Goal: Communication & Community: Answer question/provide support

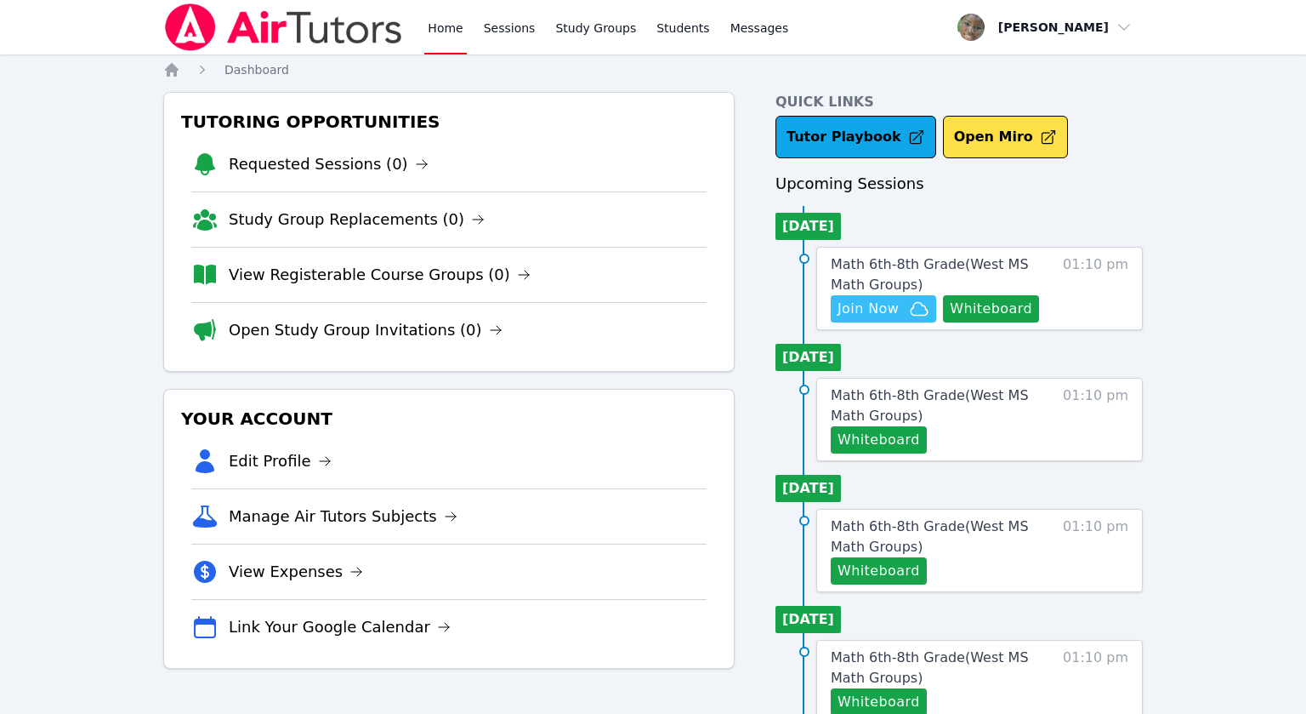
click at [874, 312] on span "Join Now" at bounding box center [868, 309] width 61 height 20
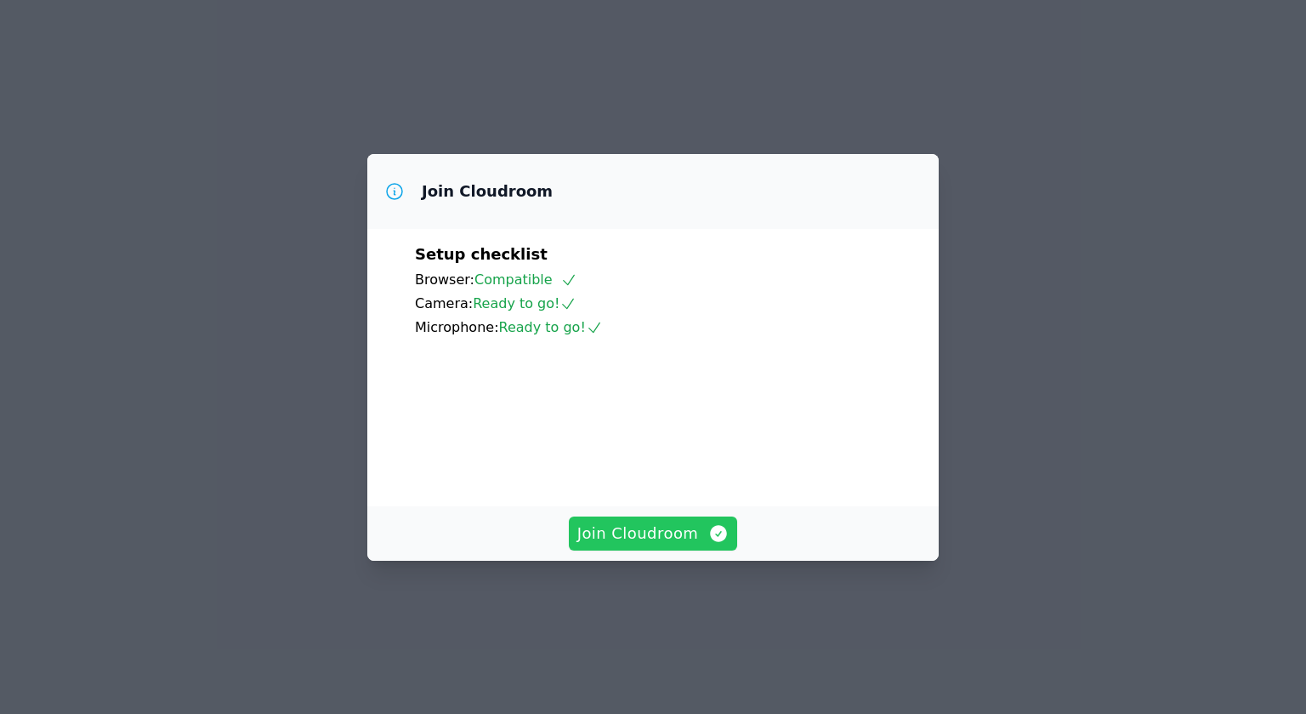
click at [625, 545] on span "Join Cloudroom" at bounding box center [653, 533] width 152 height 24
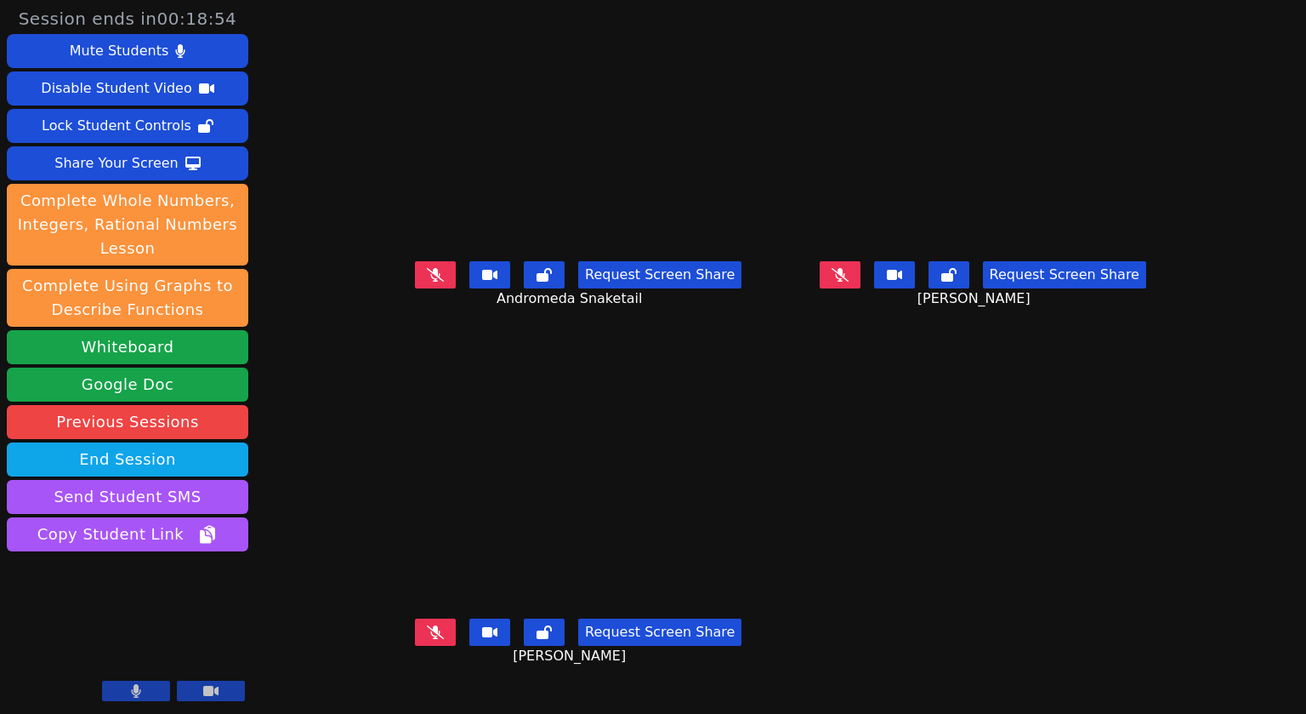
click at [861, 288] on button at bounding box center [840, 274] width 41 height 27
click at [1032, 647] on main "Andromeda Snaketail Request Screen Share Andromeda Snaketail [PERSON_NAME] Requ…" at bounding box center [780, 357] width 795 height 714
click at [948, 706] on main "Andromeda Snaketail Request Screen Share Andromeda Snaketail [PERSON_NAME] Requ…" at bounding box center [780, 357] width 795 height 714
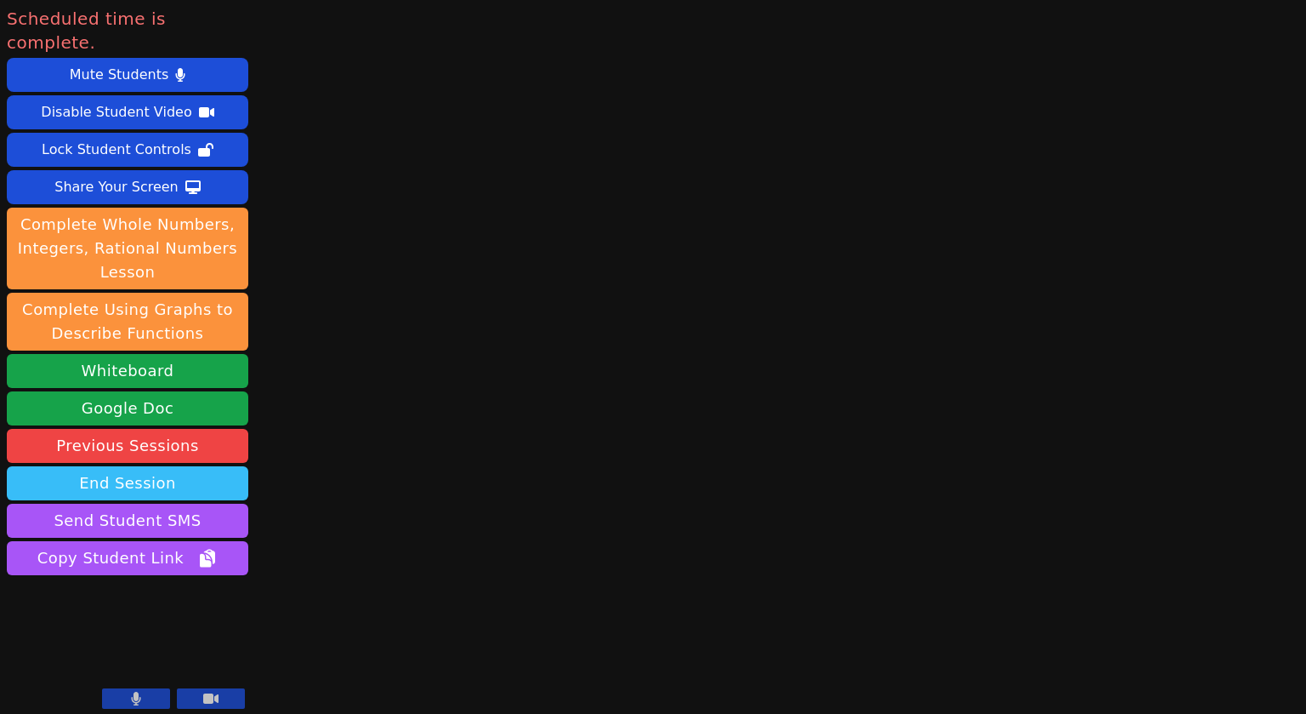
click at [134, 466] on button "End Session" at bounding box center [128, 483] width 242 height 34
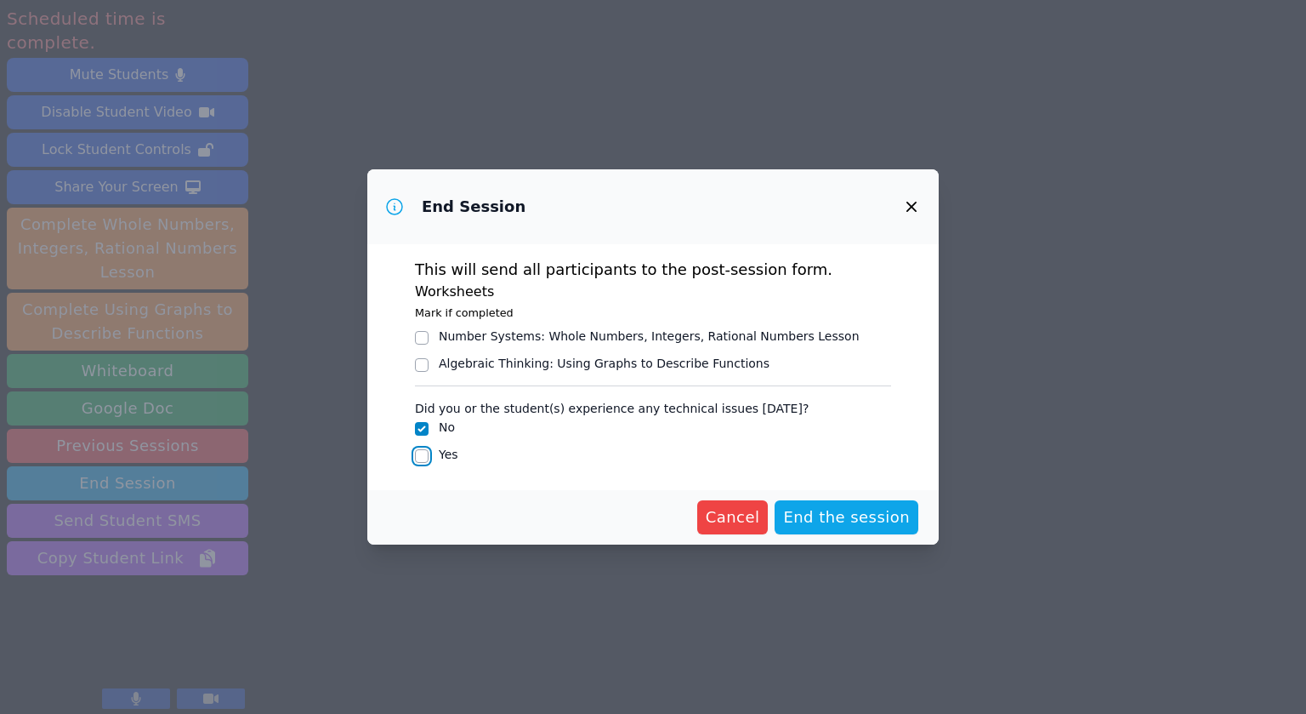
click at [418, 456] on input "Yes" at bounding box center [422, 456] width 14 height 14
checkbox input "true"
checkbox input "false"
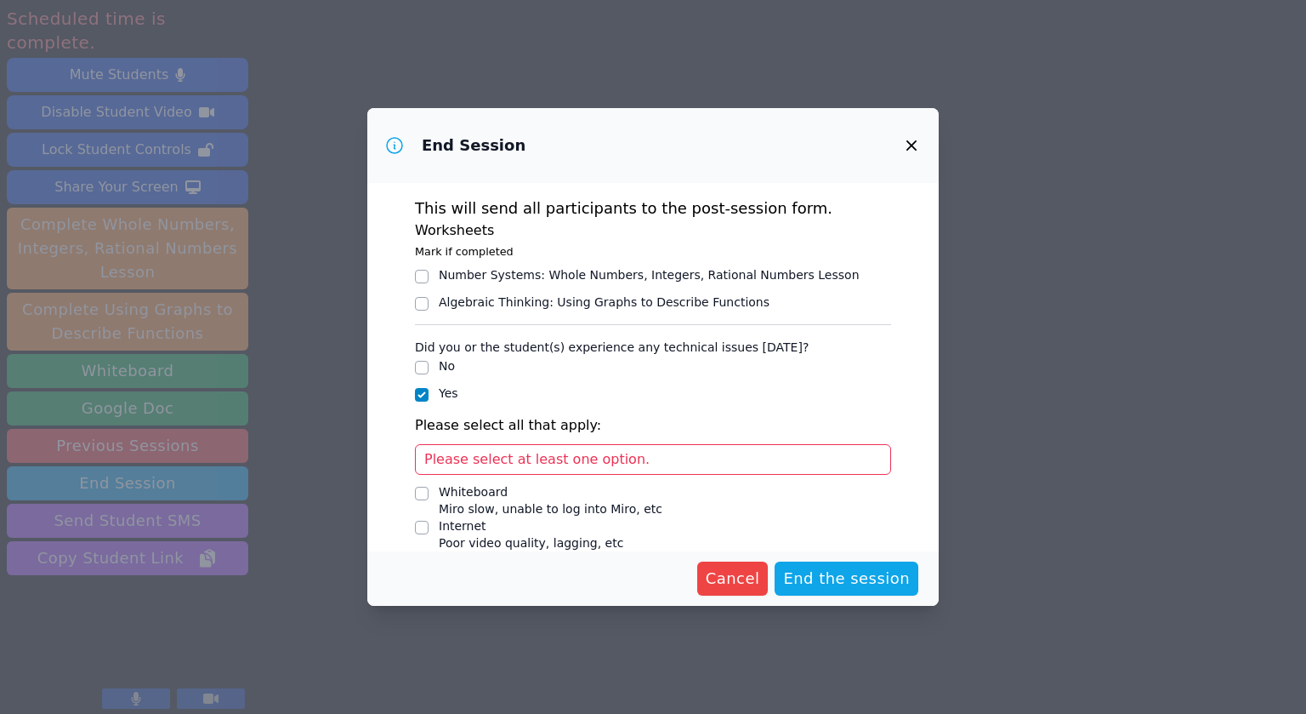
click at [524, 461] on span "Please select at least one option." at bounding box center [536, 459] width 225 height 16
click at [426, 528] on input "Internet Poor video quality, lagging, etc" at bounding box center [422, 527] width 14 height 14
checkbox input "true"
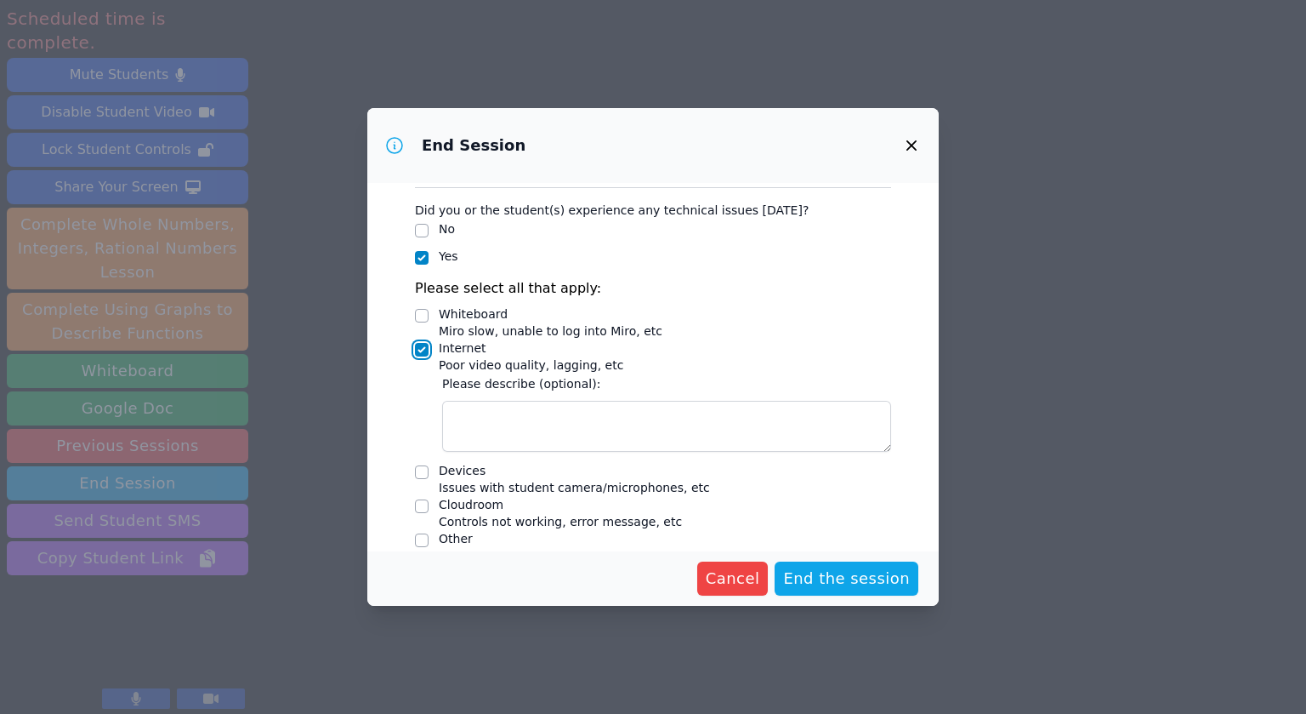
scroll to position [156, 0]
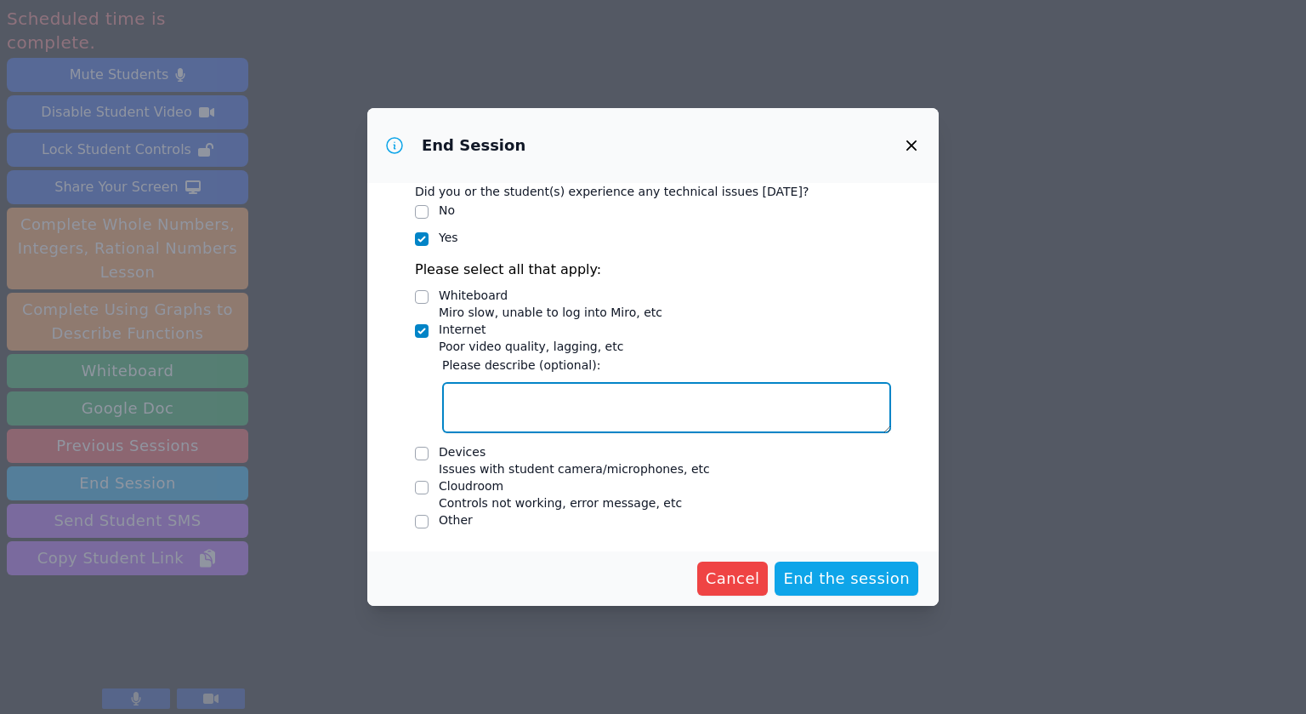
click at [478, 407] on textarea "Internet Poor video quality, lagging, etc" at bounding box center [666, 407] width 449 height 51
type textarea "j"
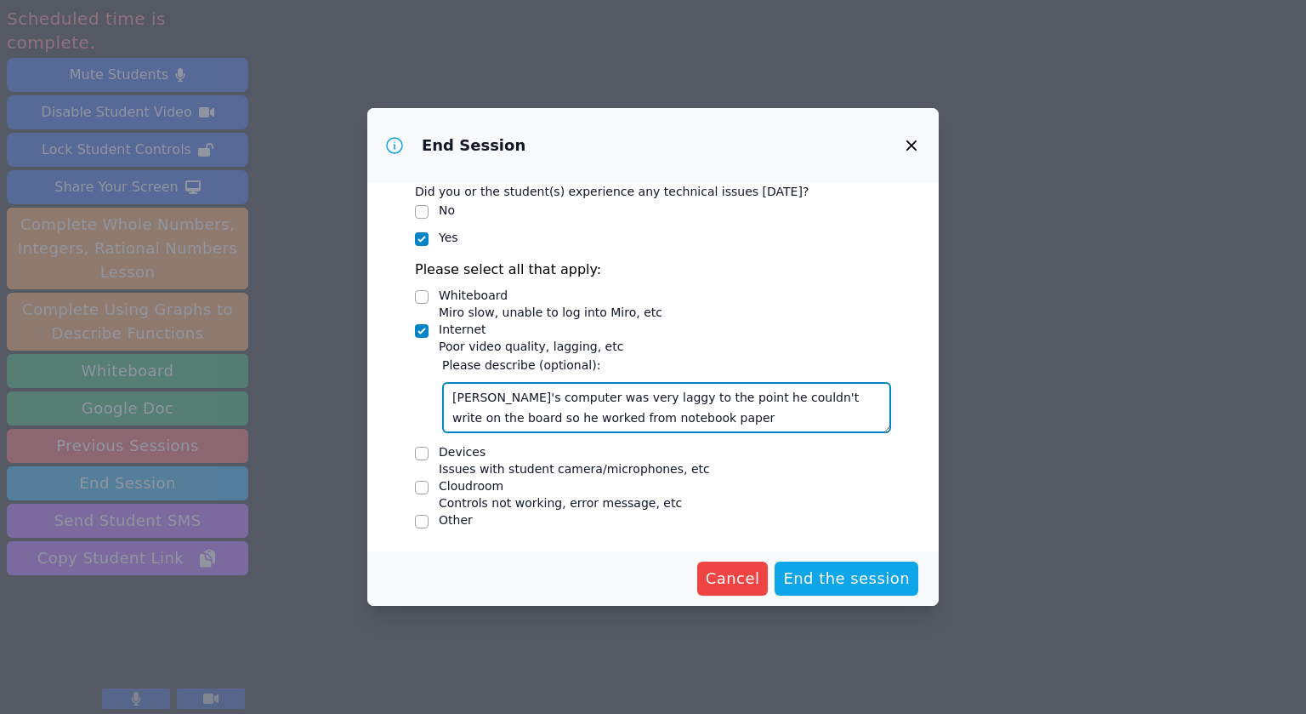
click at [707, 395] on textarea "[PERSON_NAME]'s computer was very laggy to the point he couldn't write on the b…" at bounding box center [666, 407] width 449 height 51
type textarea "[PERSON_NAME]'s computer was very laggy to the point where he couldn't write on…"
